Goal: Task Accomplishment & Management: Complete application form

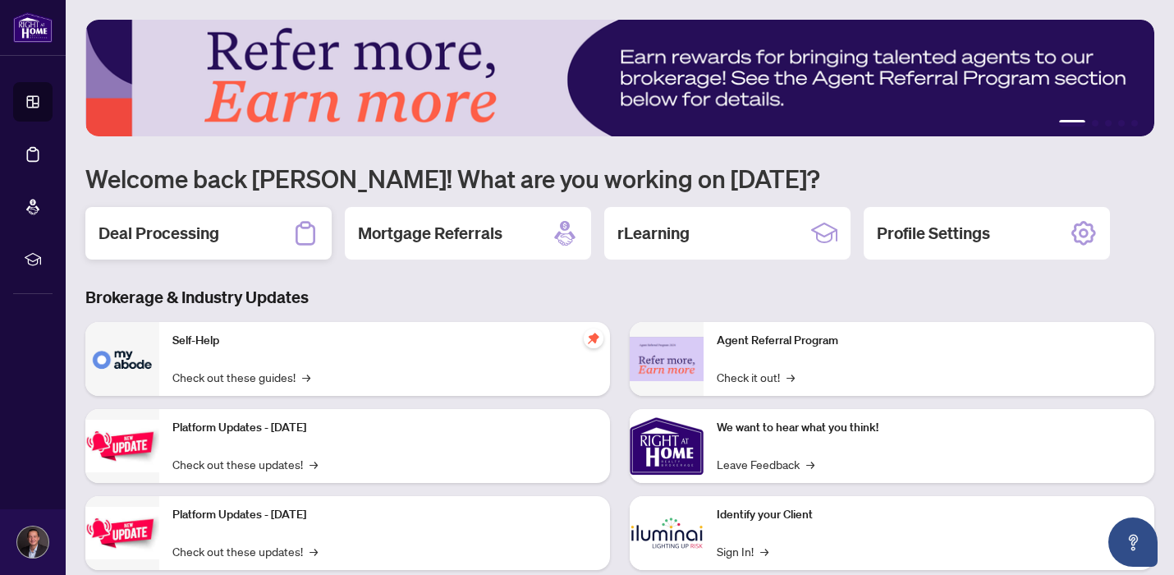
click at [190, 229] on h2 "Deal Processing" at bounding box center [158, 233] width 121 height 23
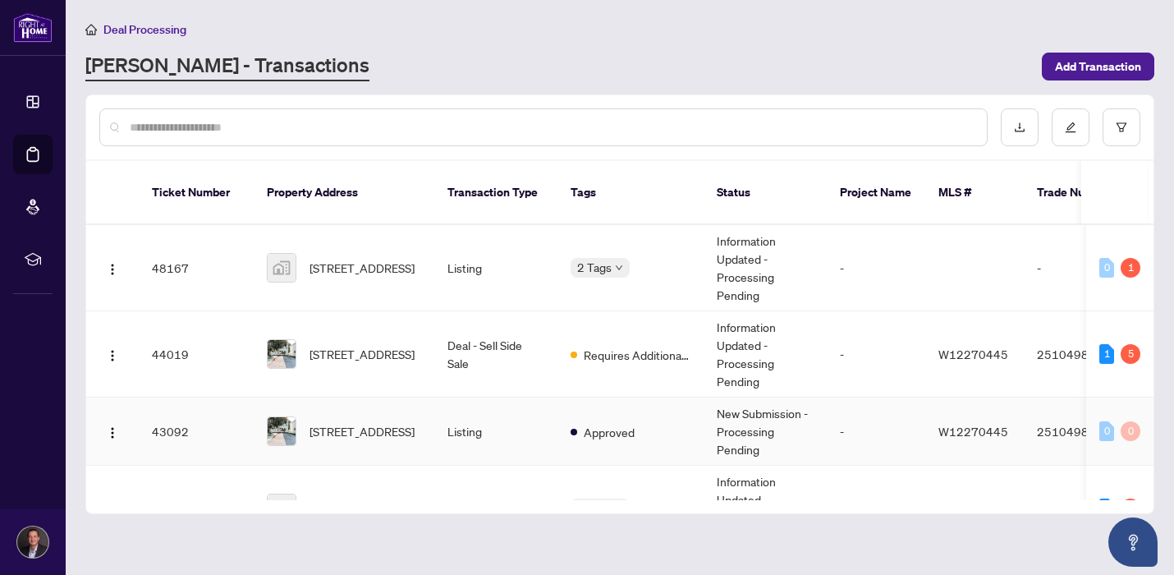
scroll to position [157, 0]
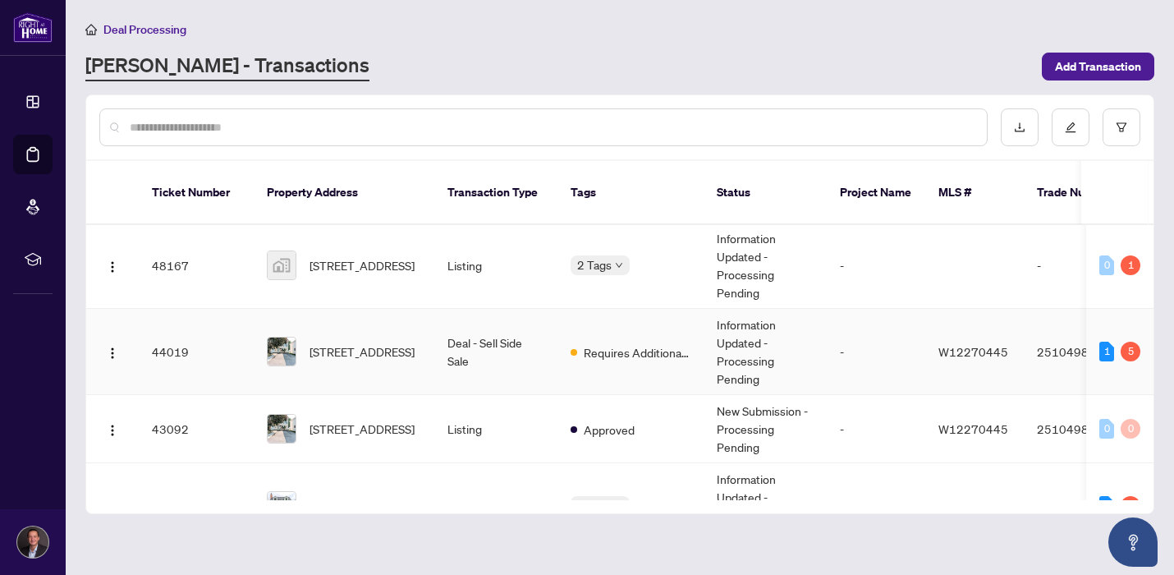
click at [371, 347] on span "[STREET_ADDRESS]" at bounding box center [361, 351] width 105 height 18
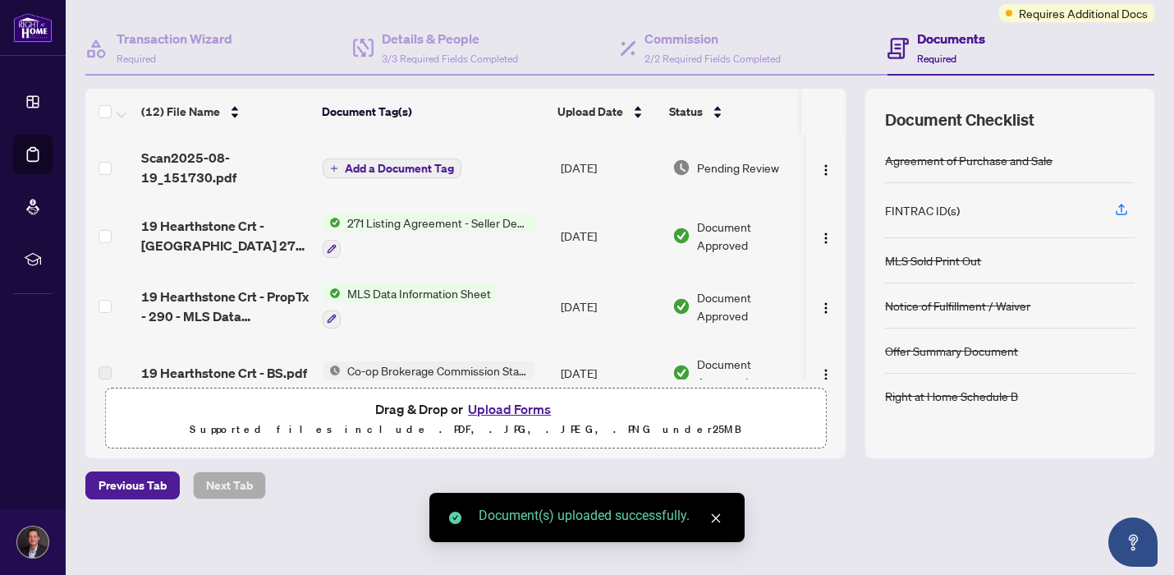
click at [367, 170] on span "Add a Document Tag" at bounding box center [399, 168] width 109 height 11
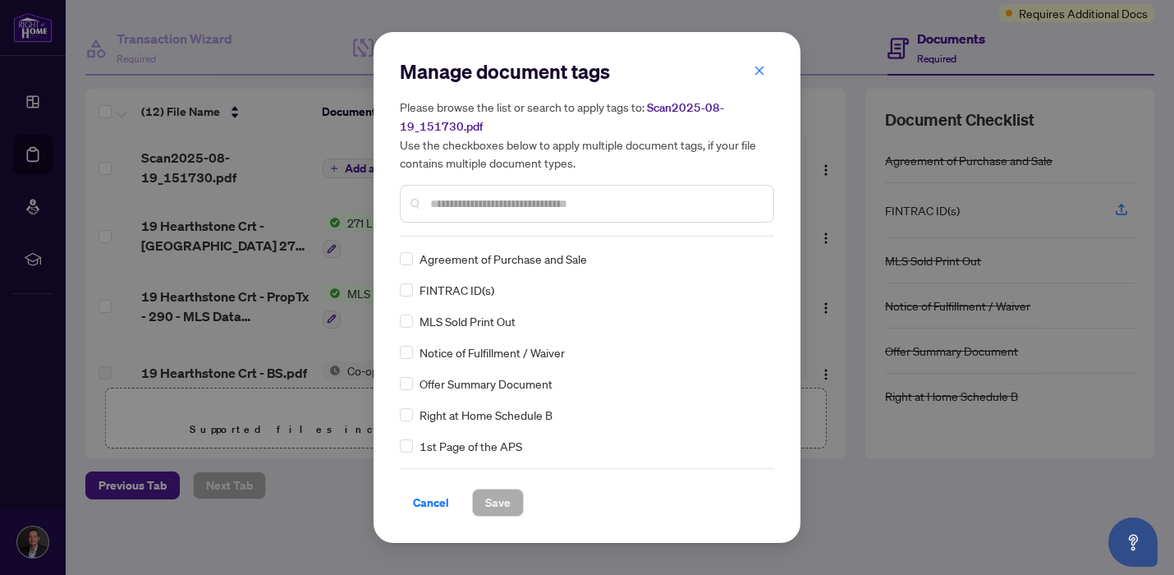
click at [458, 228] on div "Manage document tags Please browse the list or search to apply tags to: Scan202…" at bounding box center [587, 147] width 374 height 178
click at [458, 210] on input "text" at bounding box center [595, 204] width 330 height 18
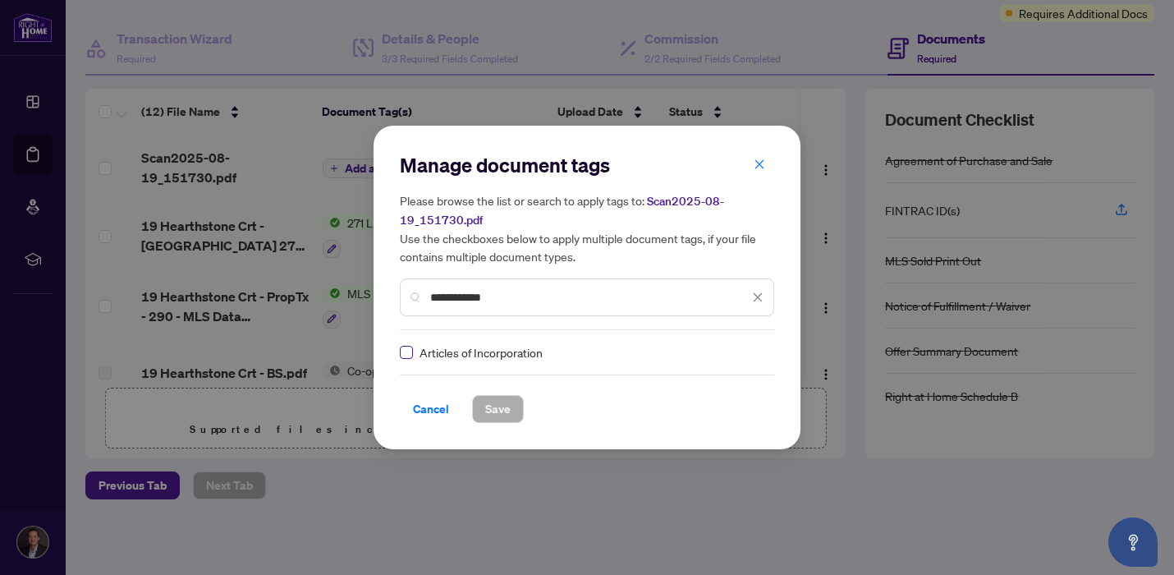
type input "**********"
click at [506, 410] on span "Save" at bounding box center [497, 409] width 25 height 26
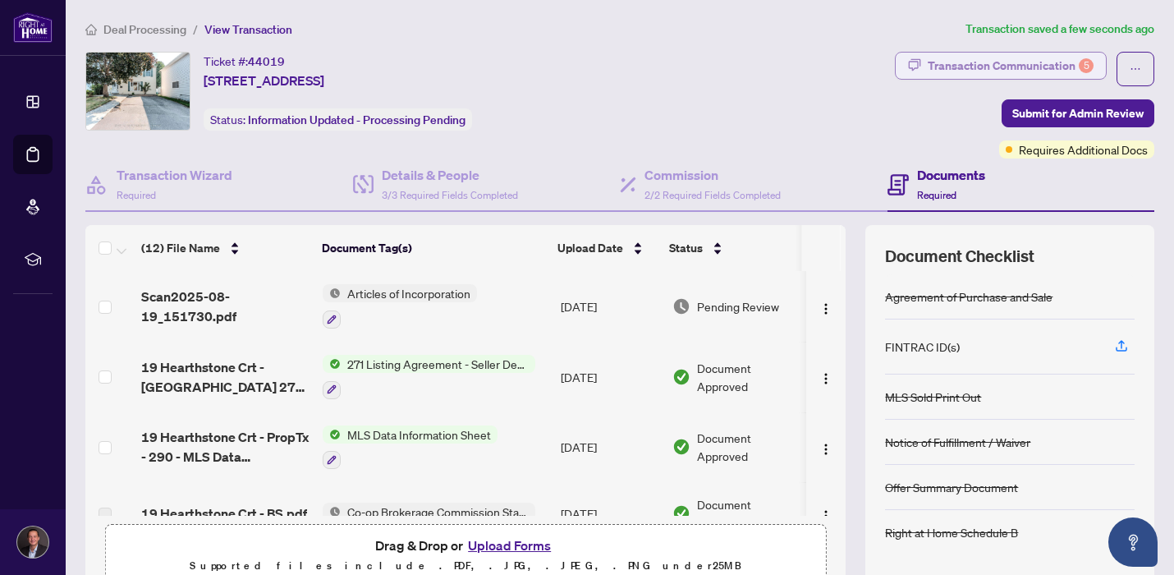
click at [1022, 62] on div "Transaction Communication 5" at bounding box center [1010, 66] width 166 height 26
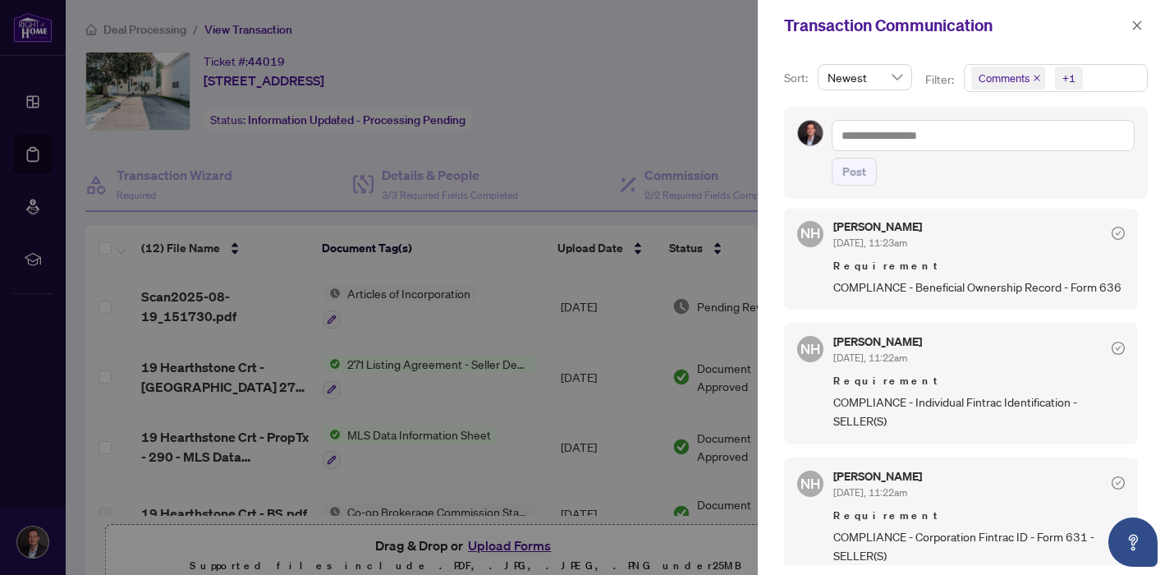
scroll to position [806, 0]
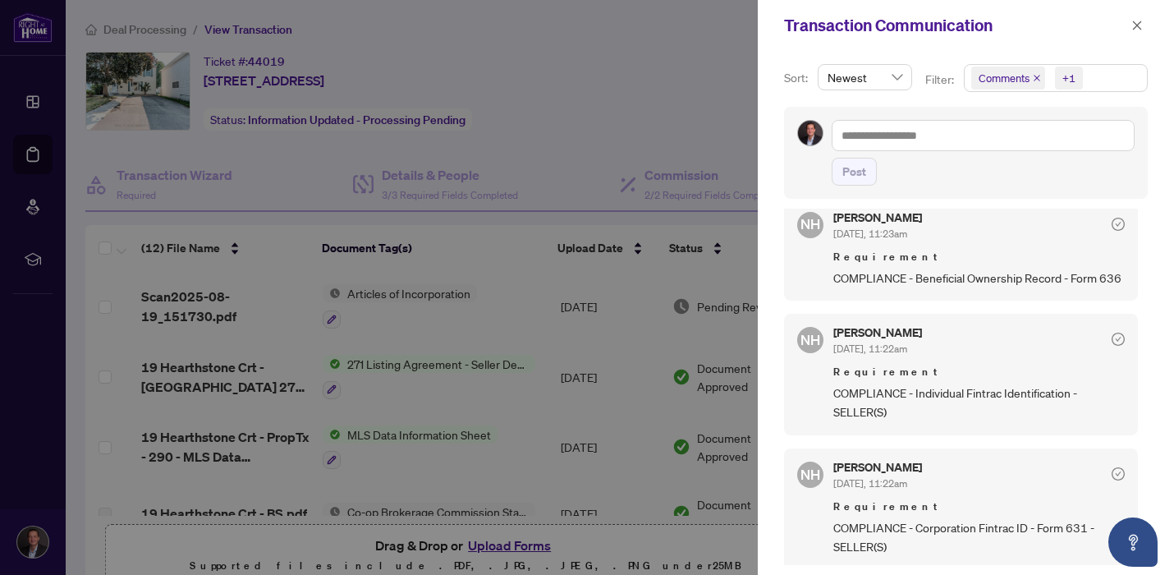
click at [662, 346] on div at bounding box center [587, 287] width 1174 height 575
click at [1135, 21] on icon "close" at bounding box center [1136, 25] width 11 height 11
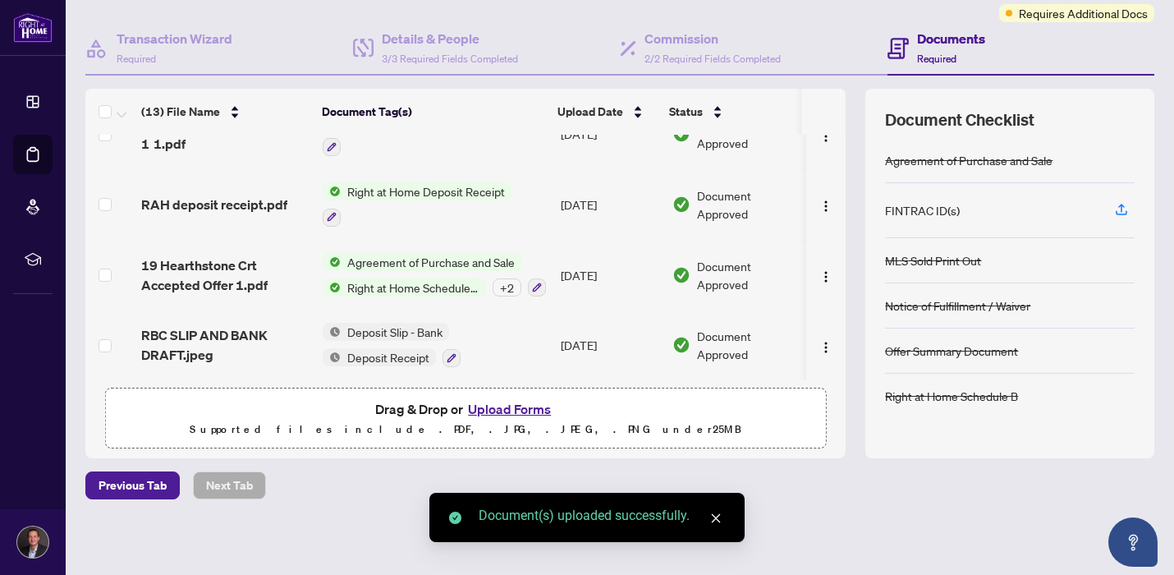
scroll to position [0, 0]
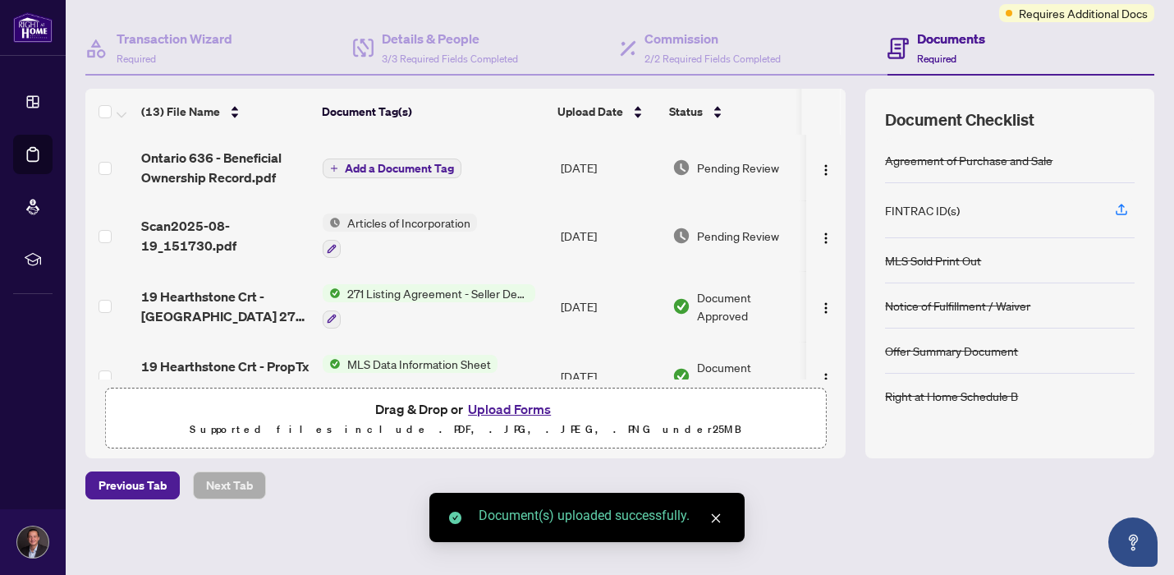
click at [370, 163] on span "Add a Document Tag" at bounding box center [399, 168] width 109 height 11
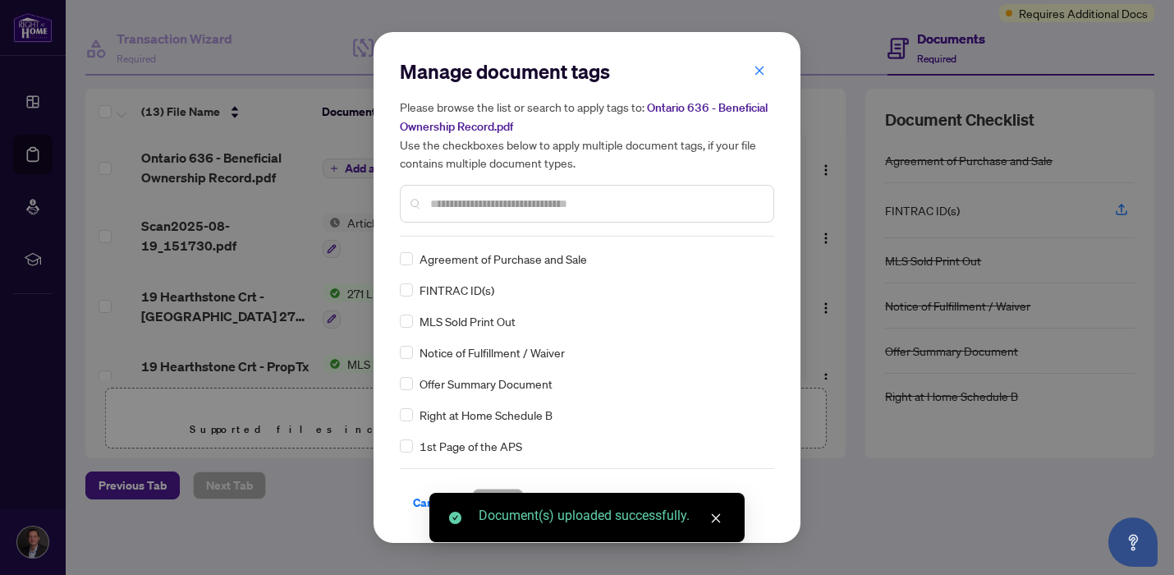
click at [447, 228] on div "Manage document tags Please browse the list or search to apply tags to: Ontario…" at bounding box center [587, 147] width 374 height 178
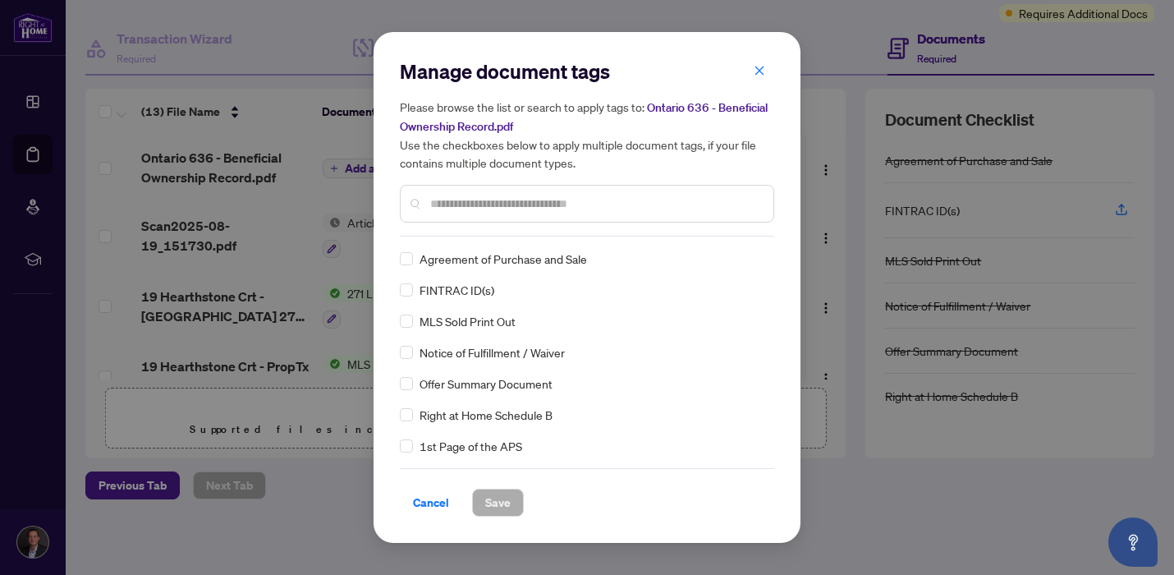
click at [451, 209] on input "text" at bounding box center [595, 204] width 330 height 18
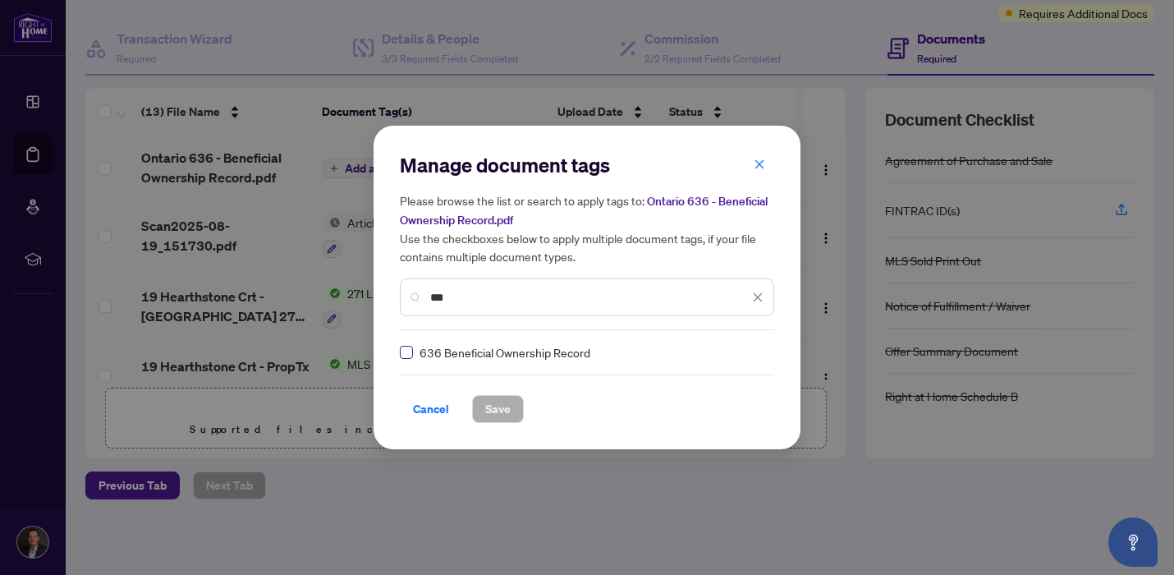
type input "***"
click at [492, 413] on span "Save" at bounding box center [497, 409] width 25 height 26
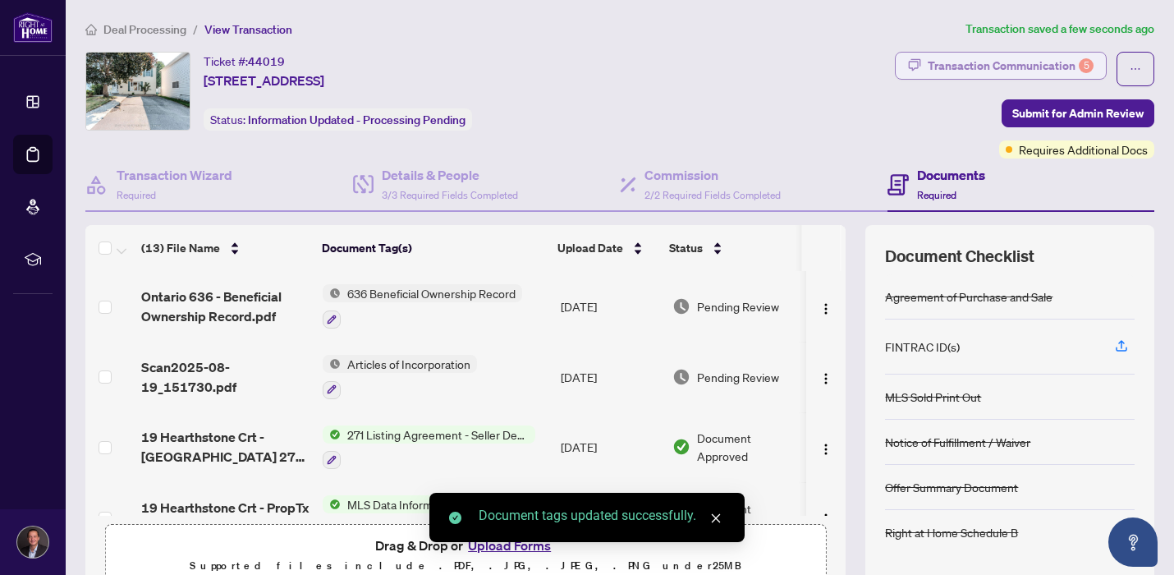
click at [996, 65] on div "Transaction Communication 5" at bounding box center [1010, 66] width 166 height 26
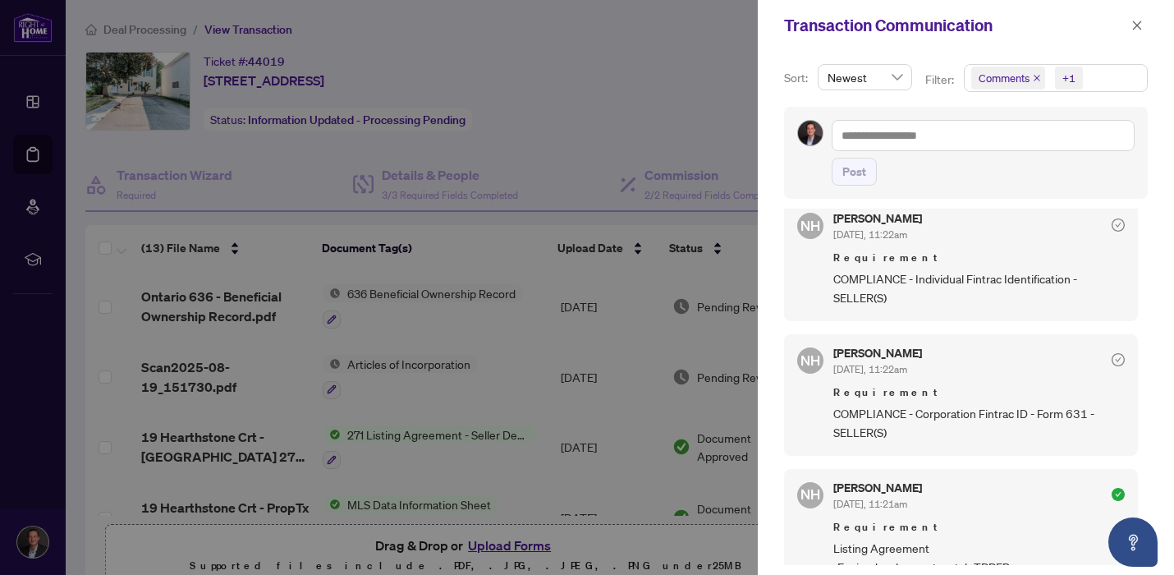
scroll to position [996, 0]
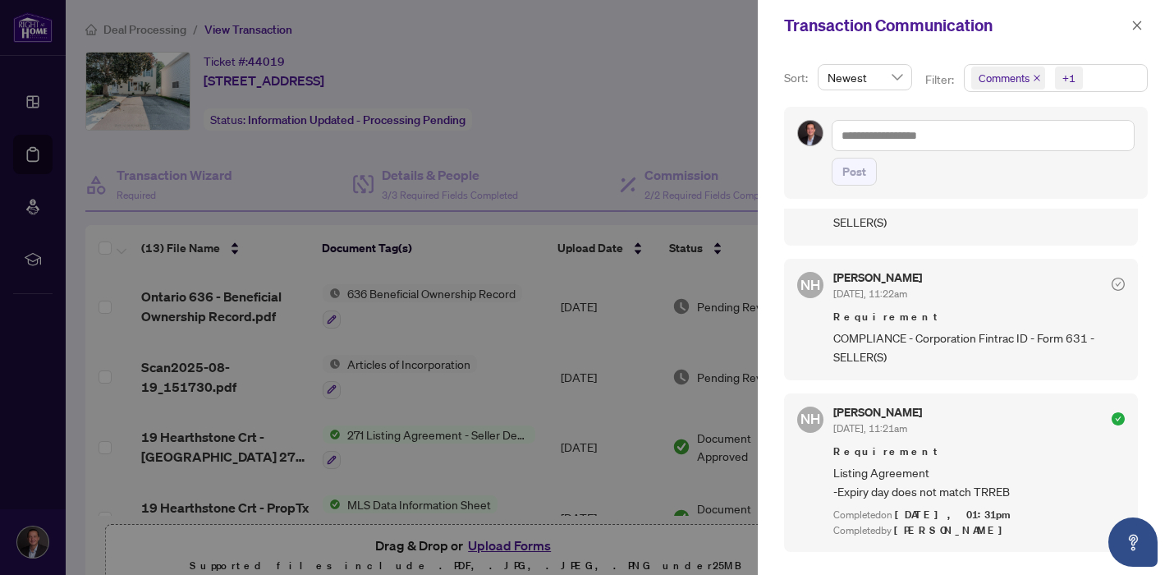
click at [655, 123] on div at bounding box center [587, 287] width 1174 height 575
click at [1140, 28] on icon "close" at bounding box center [1136, 25] width 11 height 11
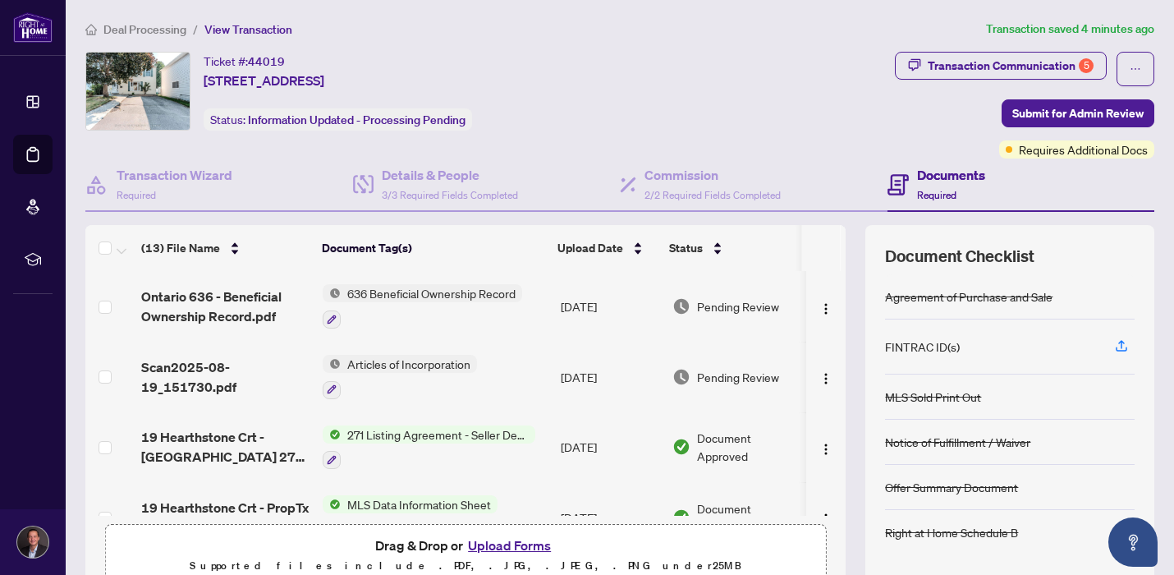
click at [129, 30] on span "Deal Processing" at bounding box center [144, 29] width 83 height 15
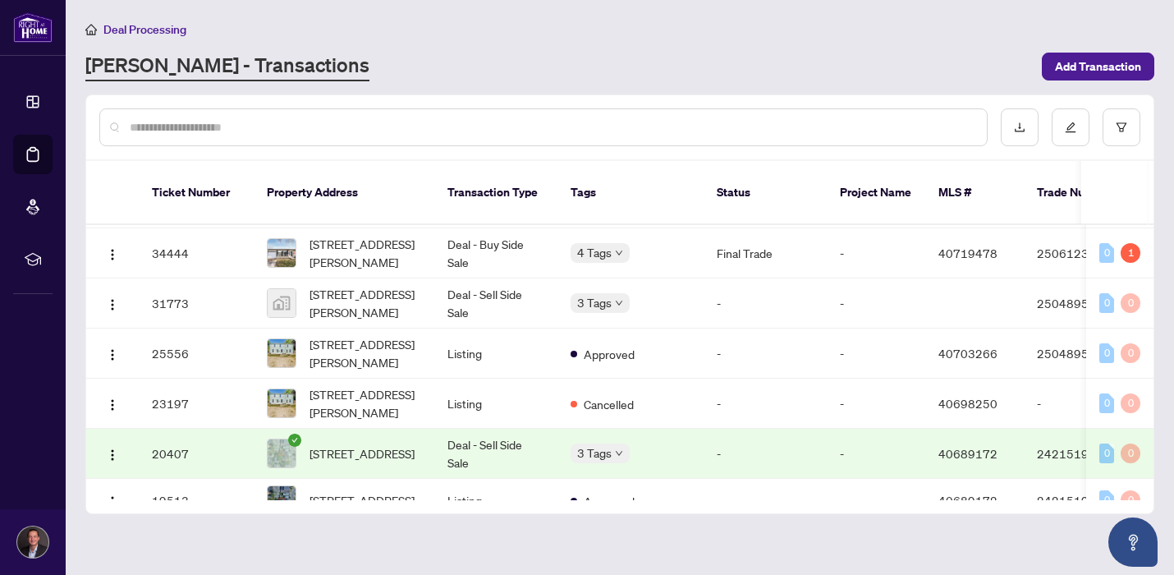
scroll to position [598, 0]
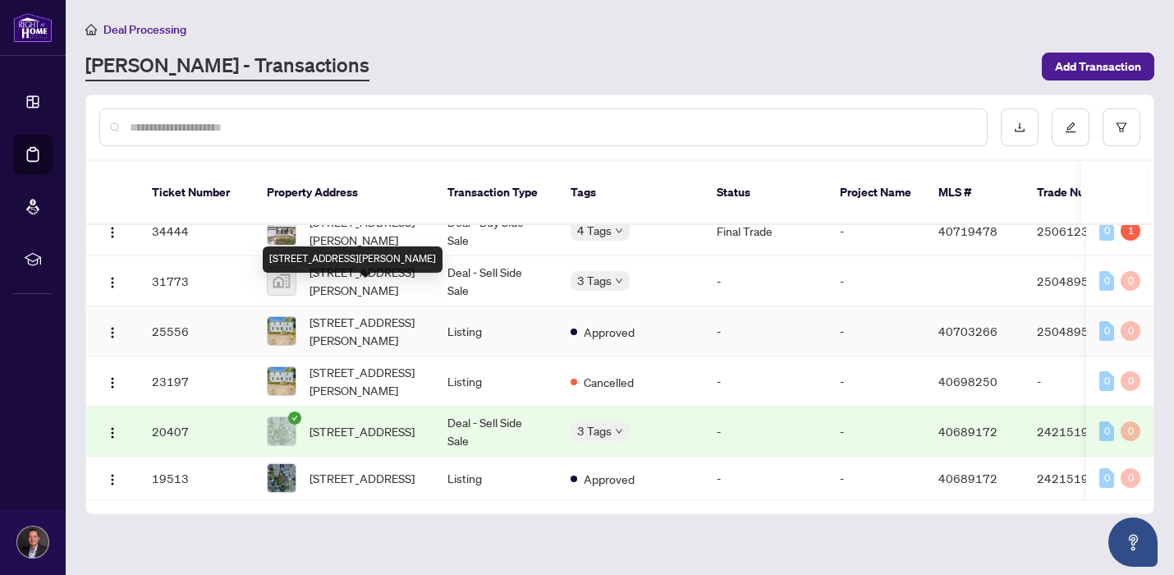
click at [412, 313] on span "[STREET_ADDRESS][PERSON_NAME]" at bounding box center [365, 331] width 112 height 36
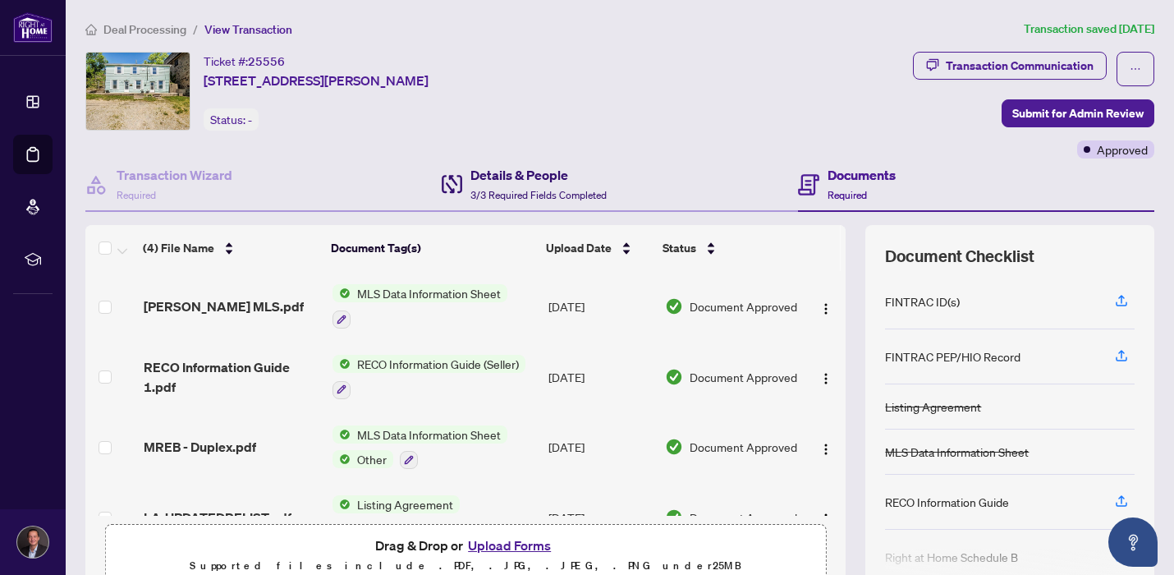
click at [532, 192] on span "3/3 Required Fields Completed" at bounding box center [538, 195] width 136 height 12
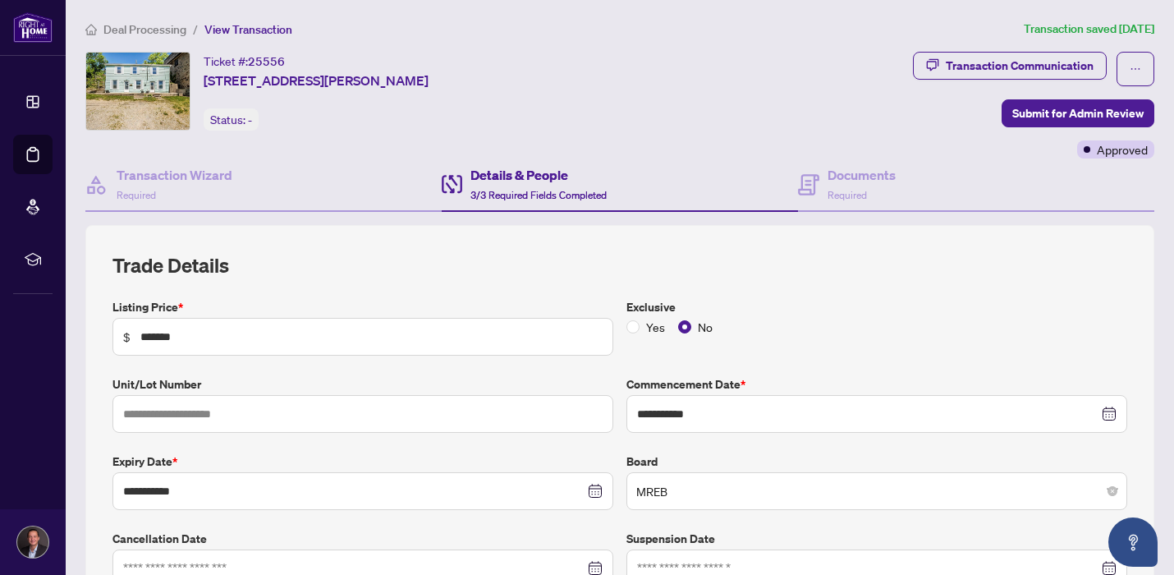
click at [153, 30] on span "Deal Processing" at bounding box center [144, 29] width 83 height 15
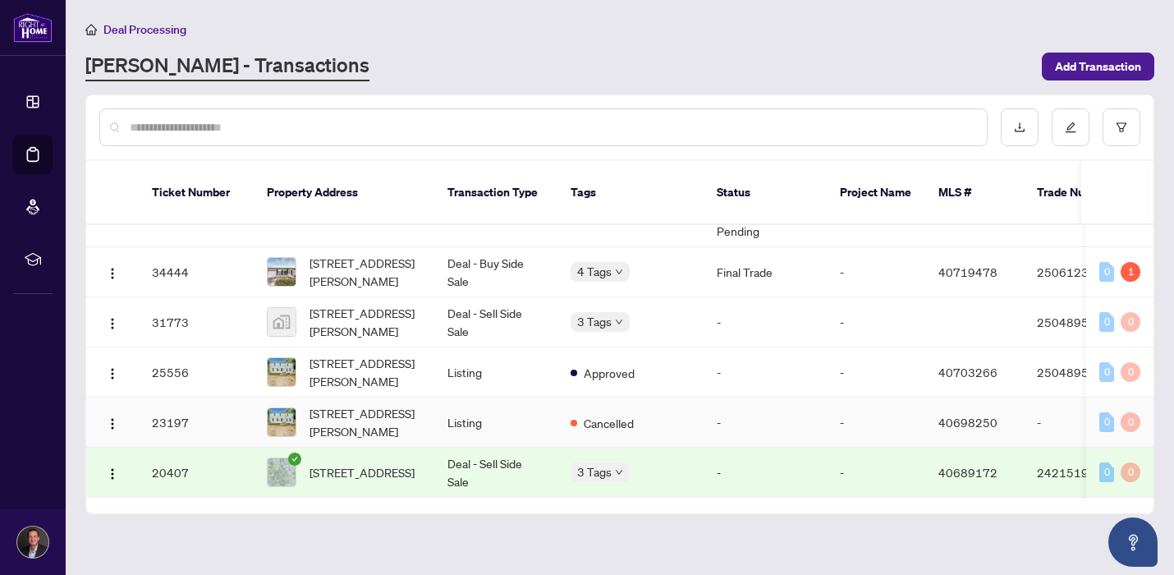
scroll to position [548, 0]
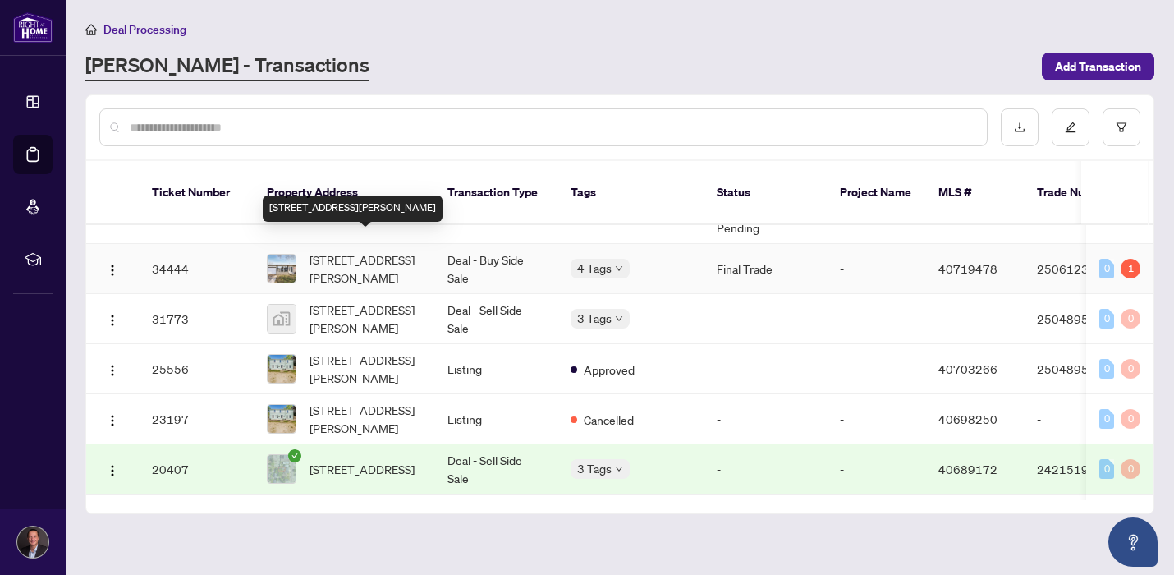
click at [353, 250] on span "[STREET_ADDRESS][PERSON_NAME]" at bounding box center [365, 268] width 112 height 36
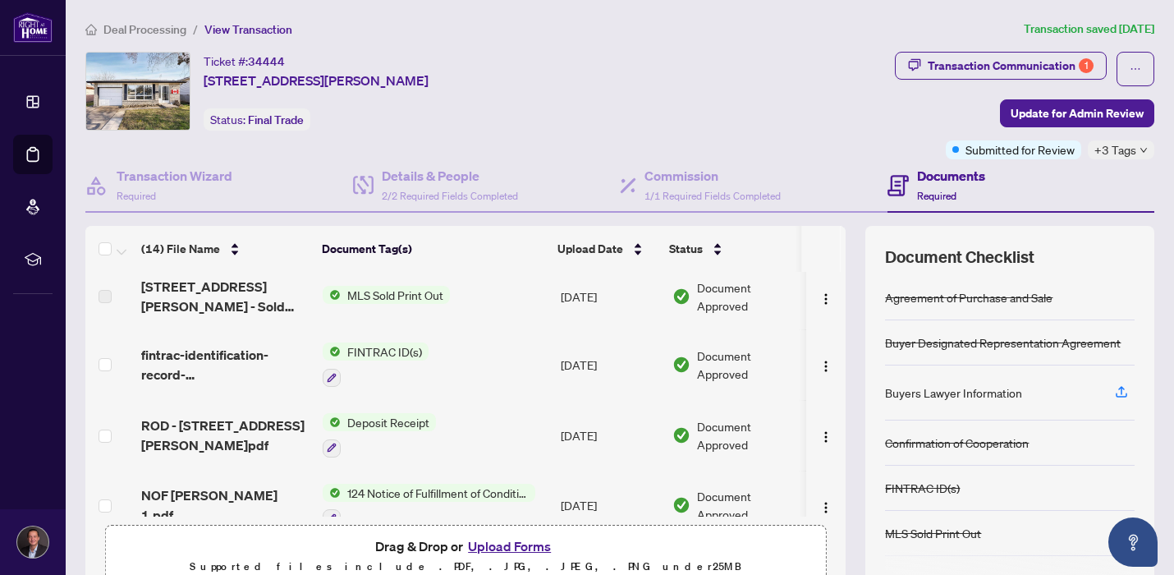
scroll to position [288, 0]
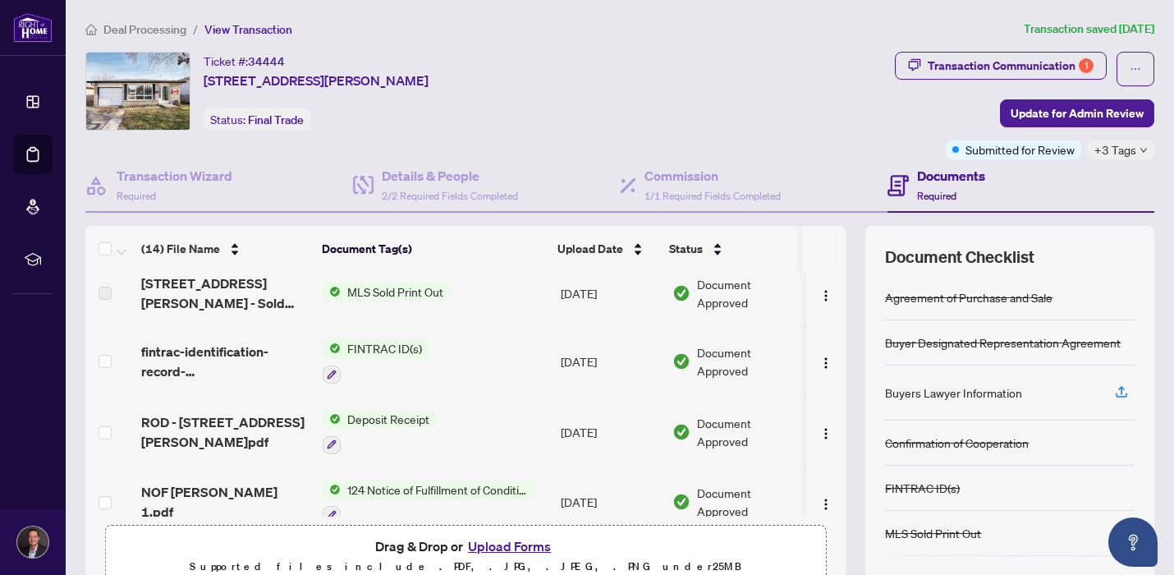
click at [254, 357] on span "fintrac-identification-record-[PERSON_NAME]-20250528-093830.pdf" at bounding box center [225, 360] width 168 height 39
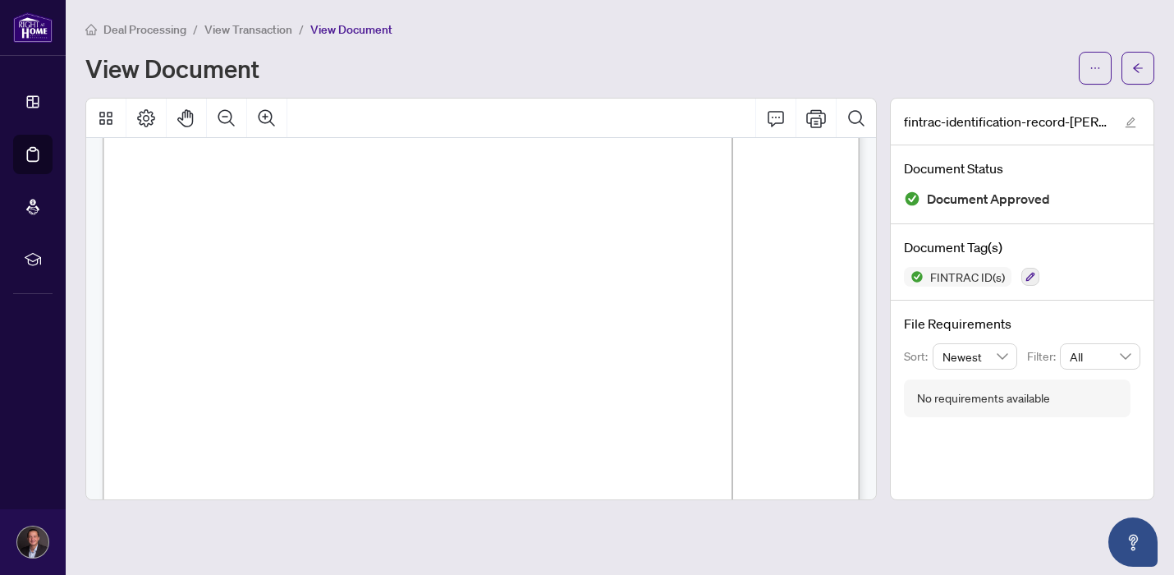
scroll to position [285, 0]
click at [160, 24] on span "Deal Processing" at bounding box center [144, 29] width 83 height 15
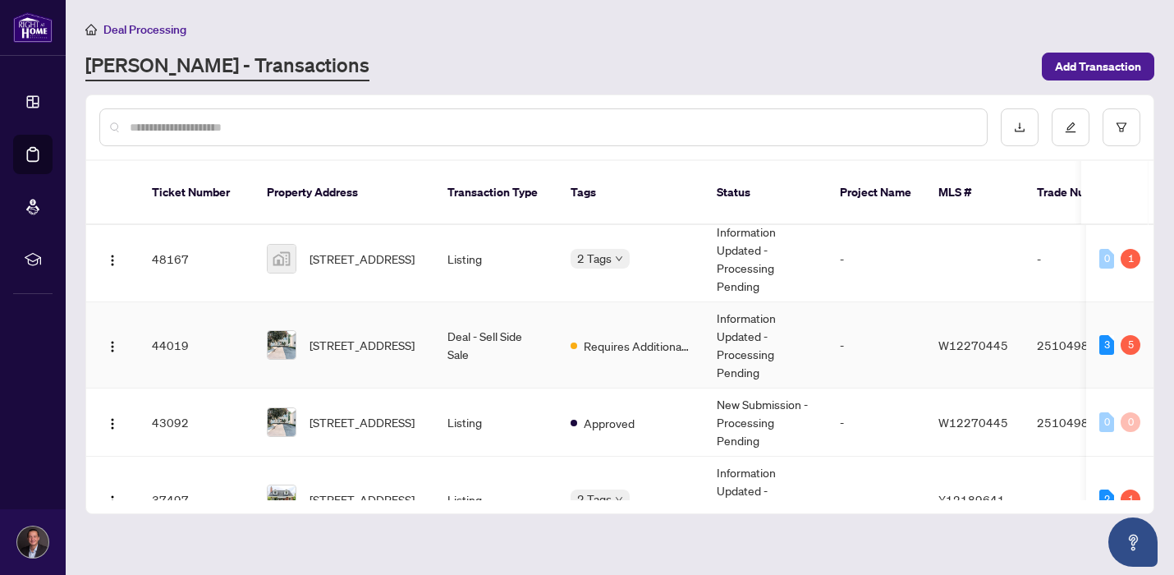
scroll to position [166, 0]
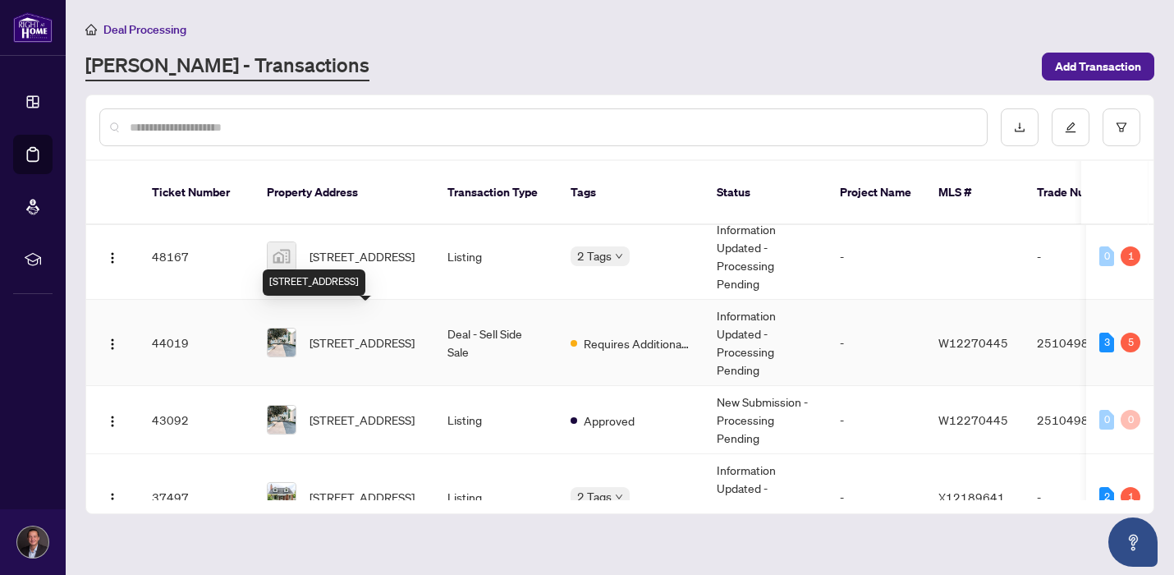
click at [343, 333] on span "[STREET_ADDRESS]" at bounding box center [361, 342] width 105 height 18
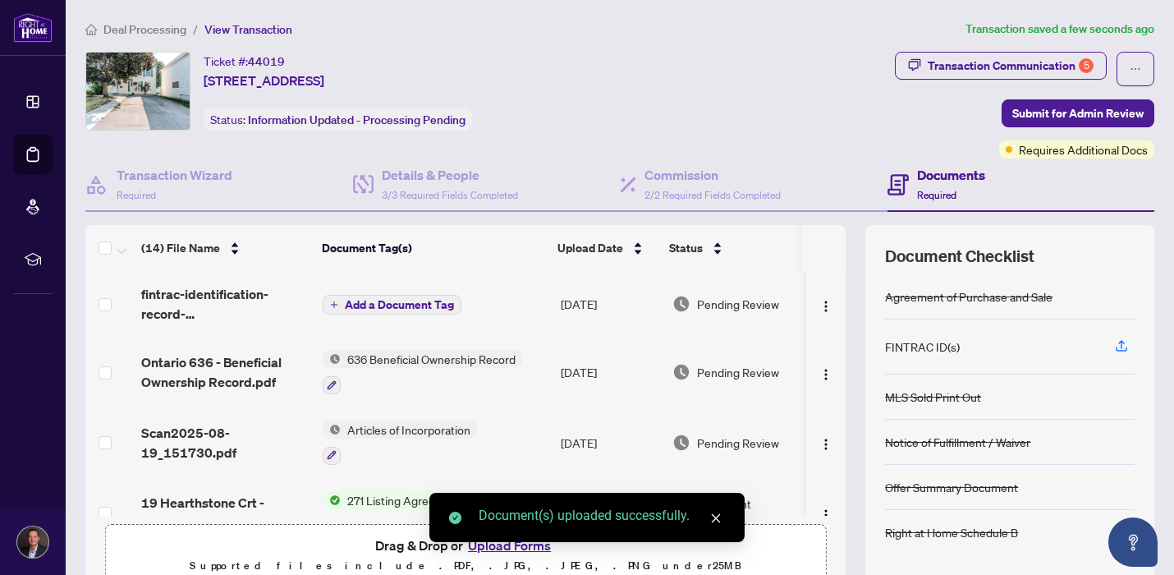
click at [403, 299] on span "Add a Document Tag" at bounding box center [399, 304] width 109 height 11
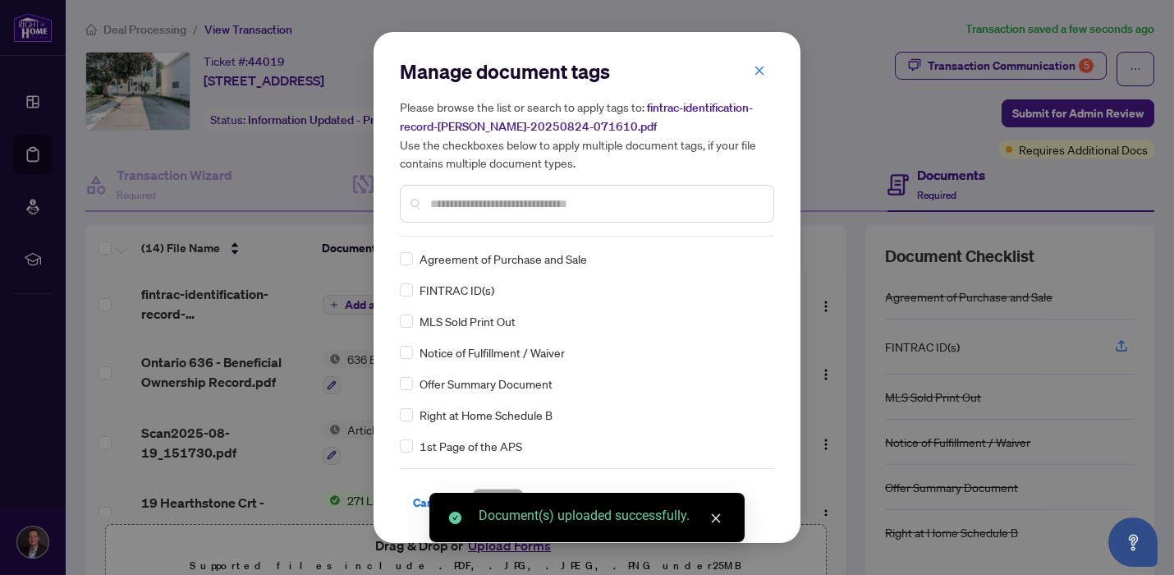
click at [508, 237] on div "Manage document tags Please browse the list or search to apply tags to: fintrac…" at bounding box center [587, 287] width 374 height 458
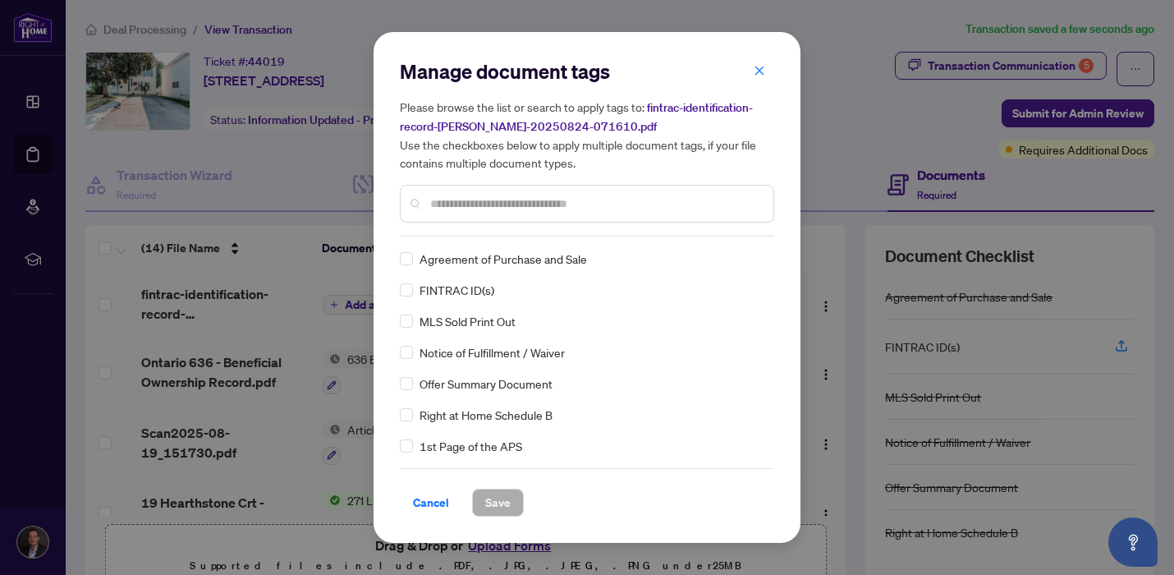
click at [511, 212] on div at bounding box center [587, 204] width 374 height 38
click at [511, 203] on input "text" at bounding box center [595, 204] width 330 height 18
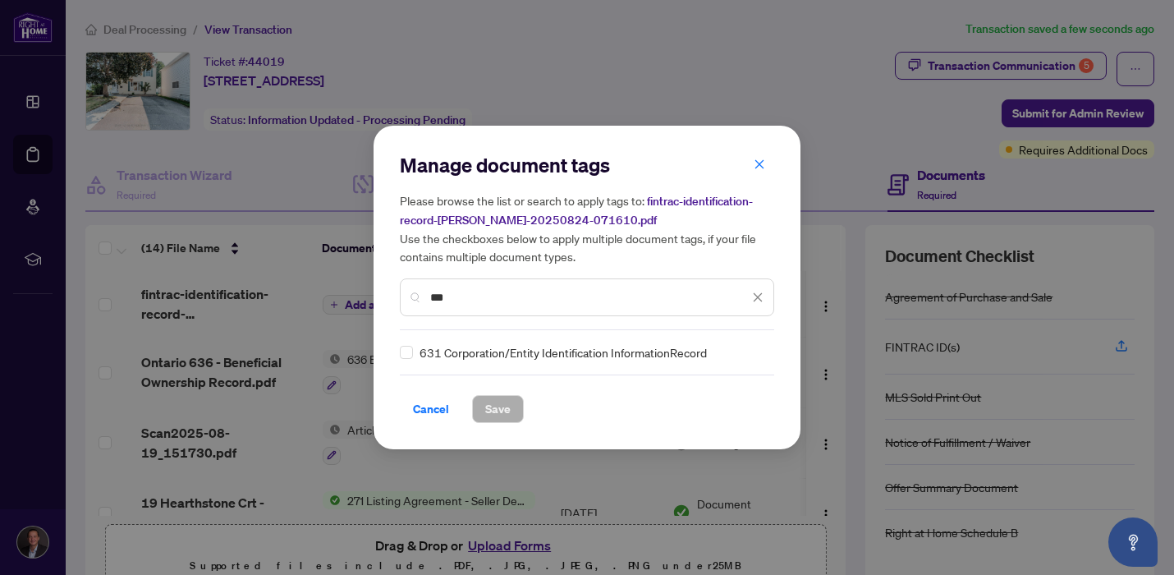
type input "***"
click at [496, 410] on span "Save" at bounding box center [497, 409] width 25 height 26
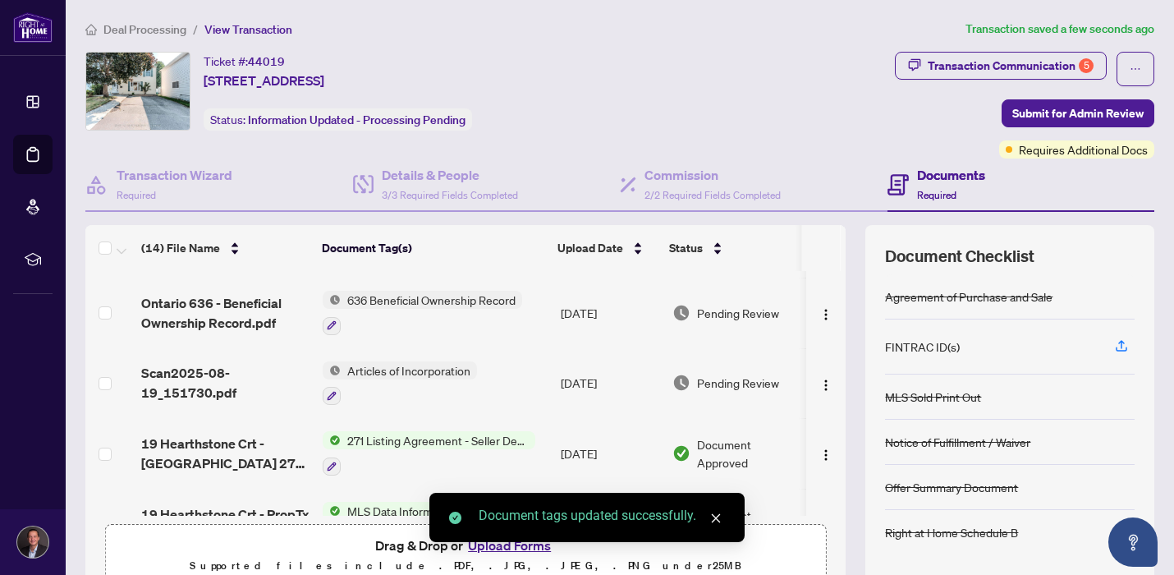
scroll to position [717, 0]
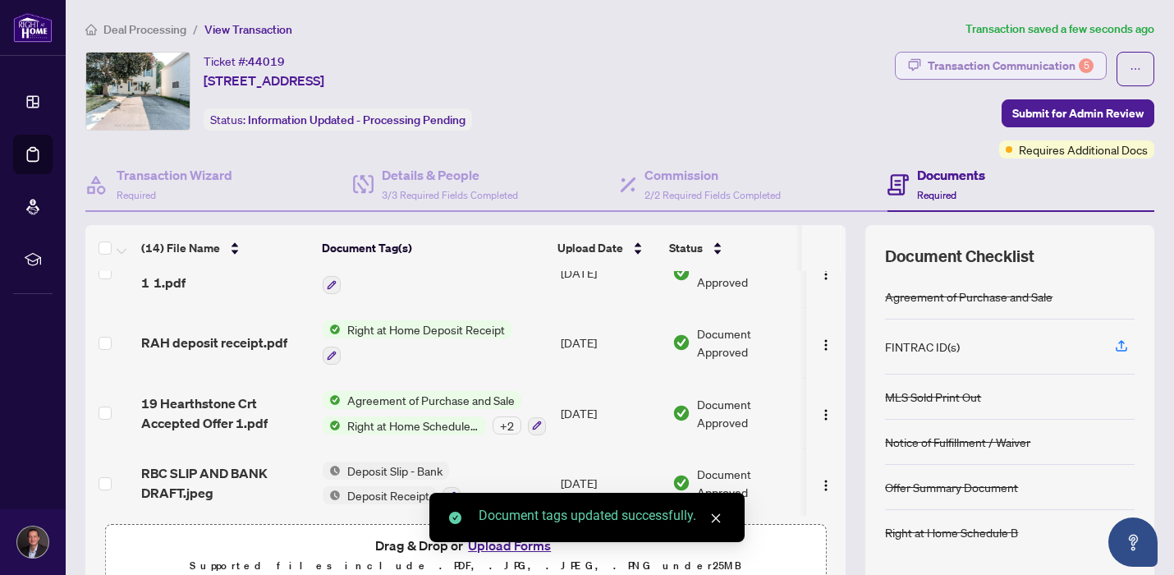
click at [984, 62] on div "Transaction Communication 5" at bounding box center [1010, 66] width 166 height 26
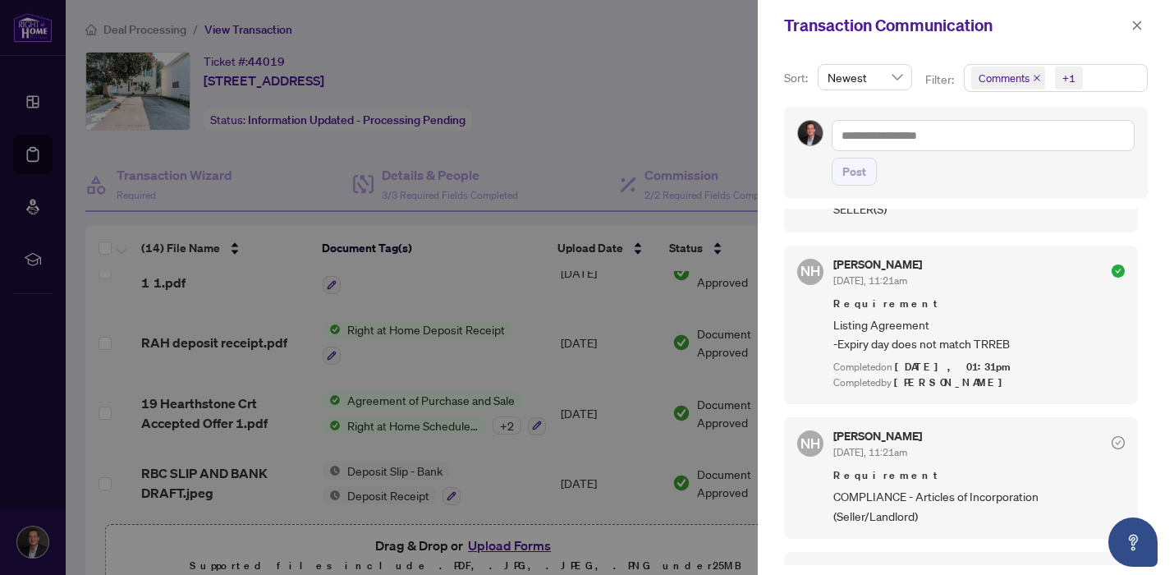
scroll to position [1173, 0]
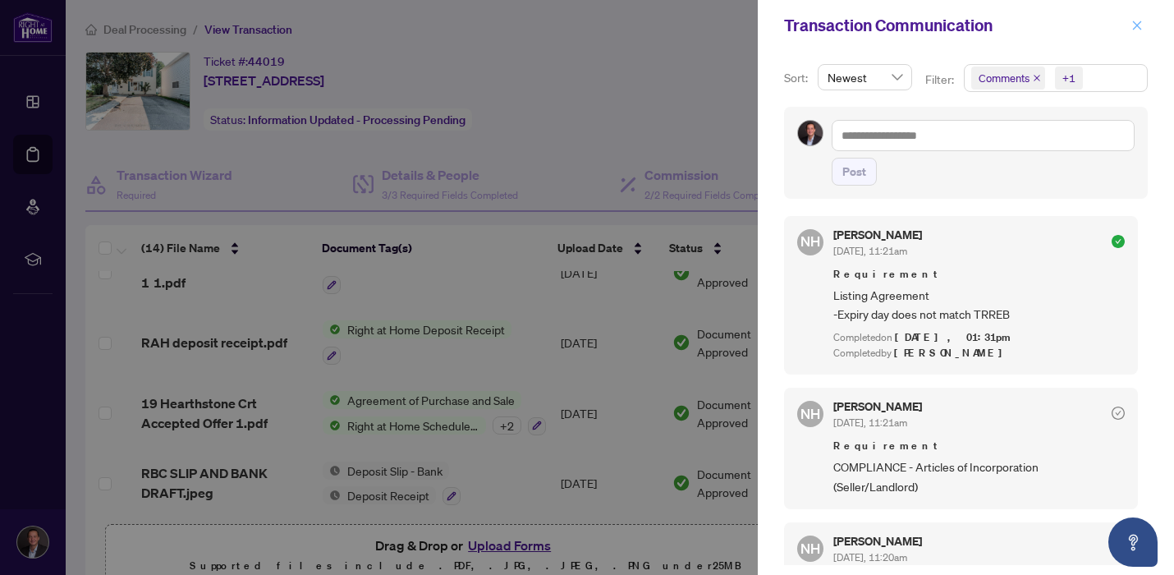
click at [1131, 31] on span "button" at bounding box center [1136, 25] width 11 height 26
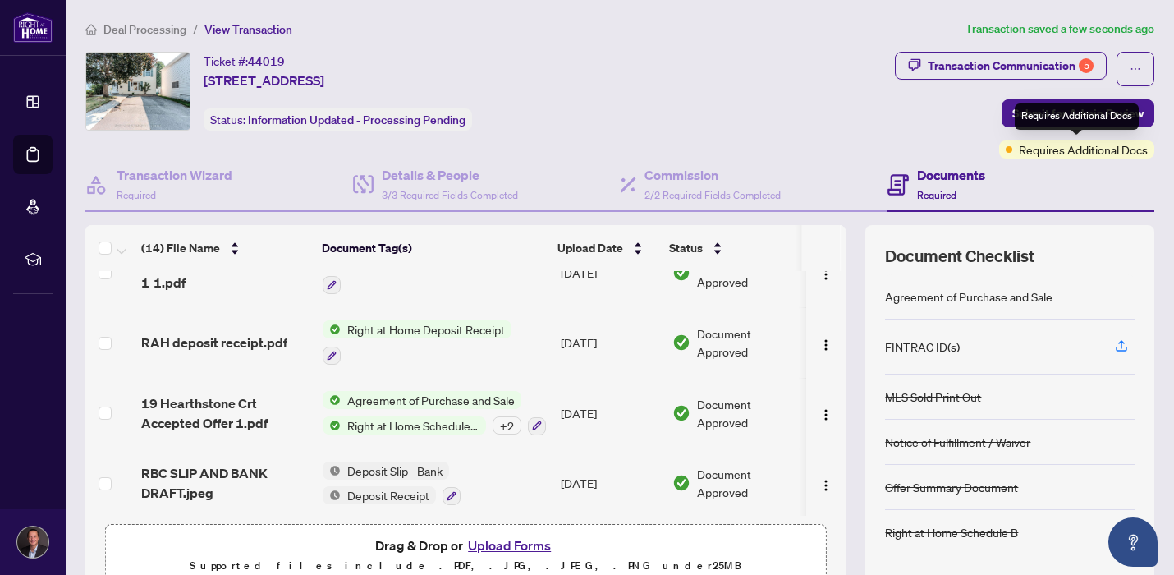
click at [1059, 119] on div "Requires Additional Docs" at bounding box center [1076, 116] width 124 height 26
click at [1011, 111] on button "Submit for Admin Review" at bounding box center [1077, 113] width 153 height 28
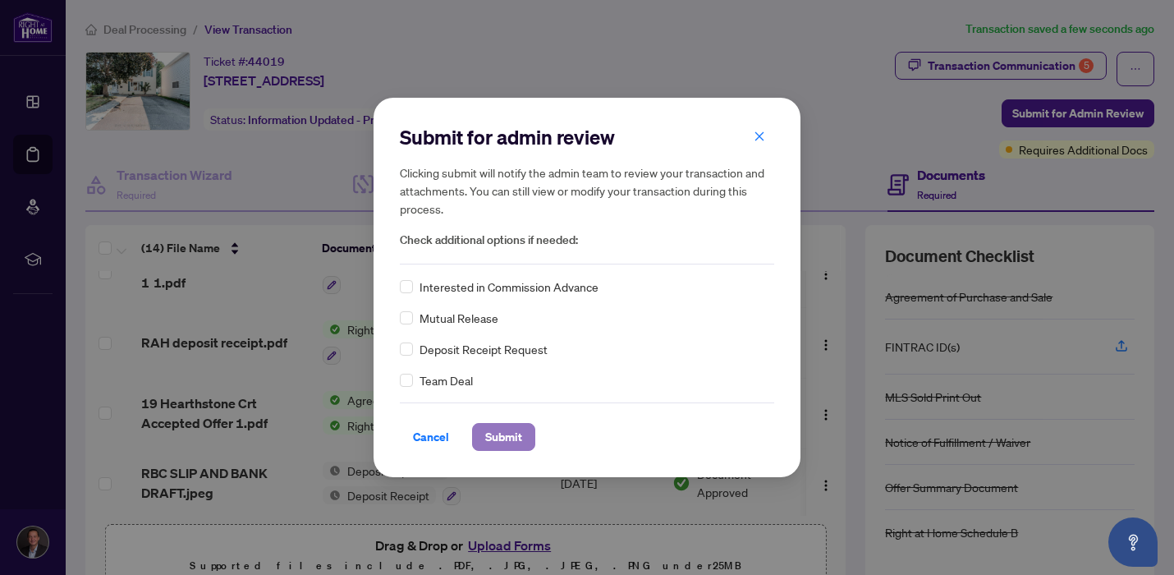
click at [511, 436] on span "Submit" at bounding box center [503, 437] width 37 height 26
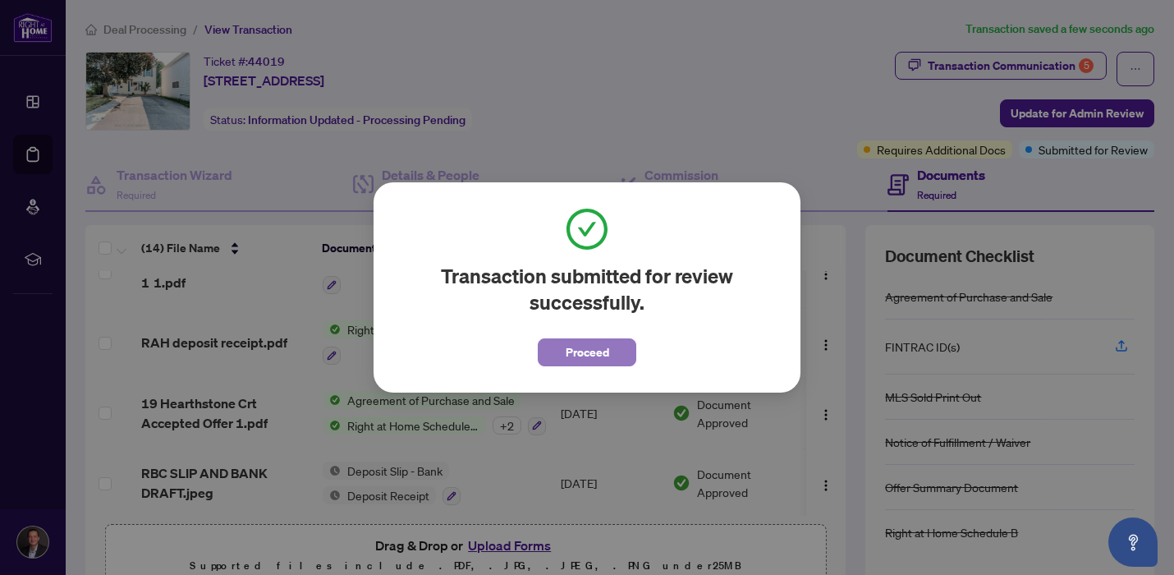
click at [560, 362] on button "Proceed" at bounding box center [587, 352] width 98 height 28
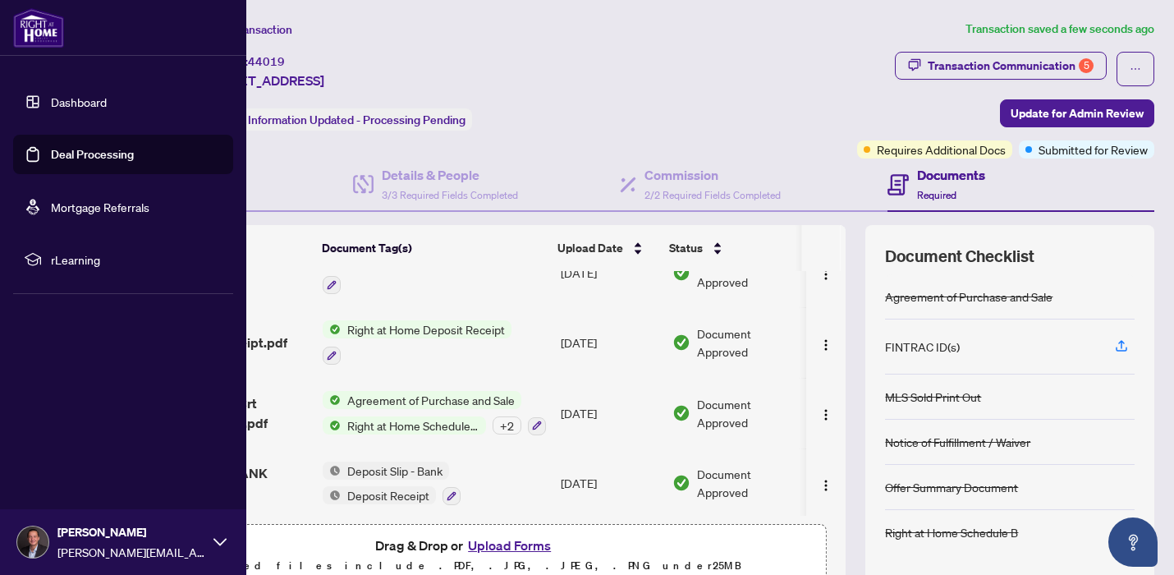
click at [76, 106] on link "Dashboard" at bounding box center [79, 101] width 56 height 15
